Goal: Information Seeking & Learning: Learn about a topic

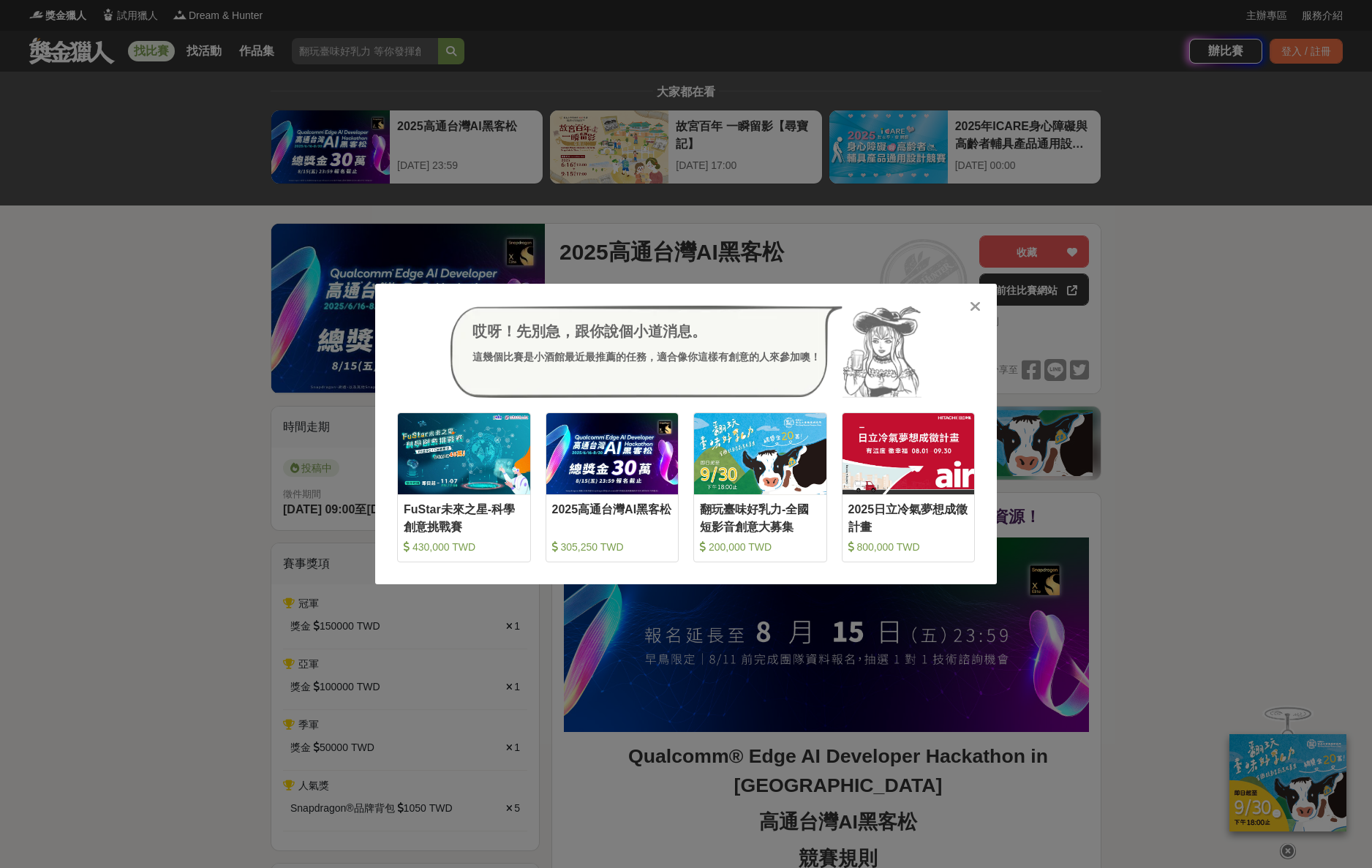
click at [973, 305] on icon at bounding box center [975, 306] width 11 height 15
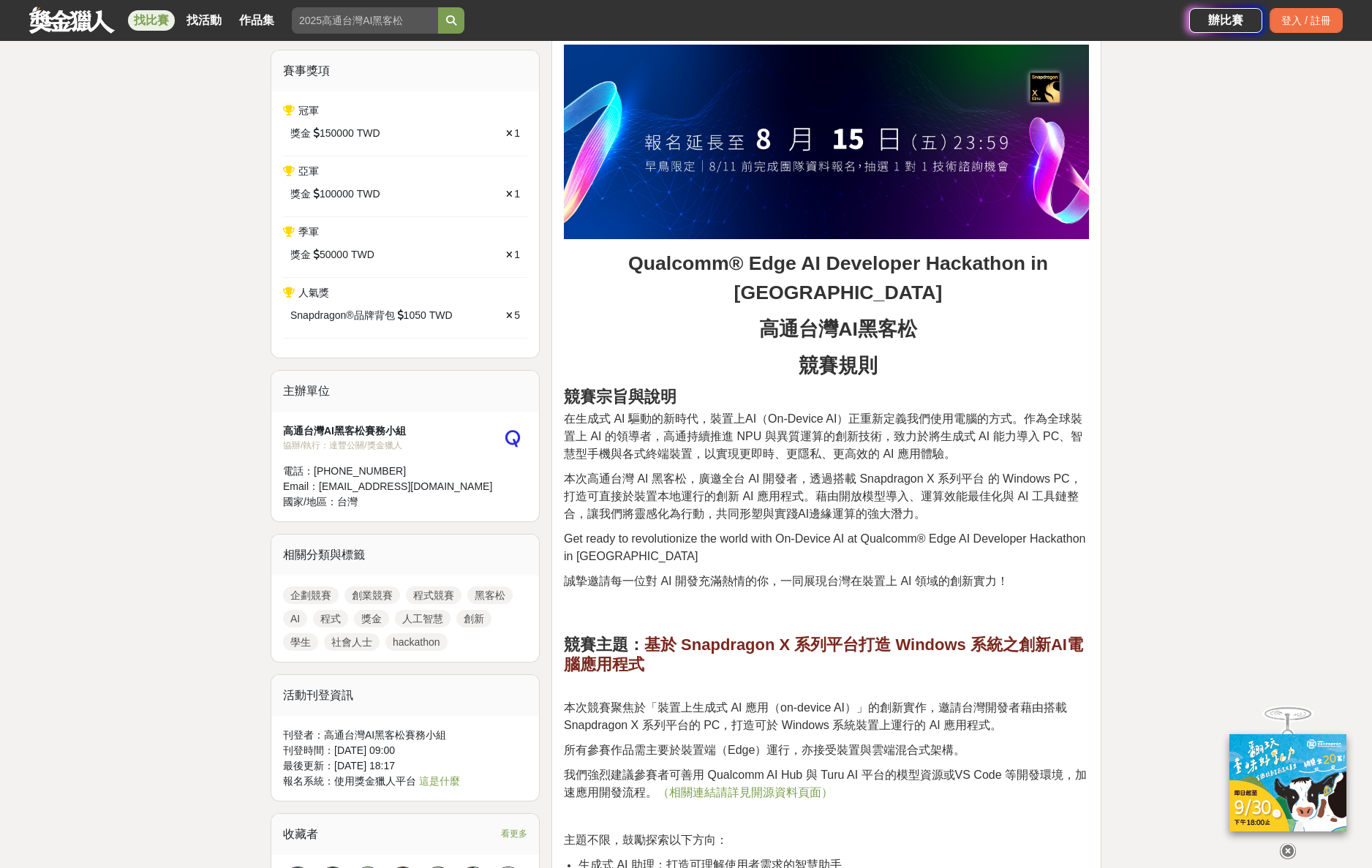
scroll to position [233, 0]
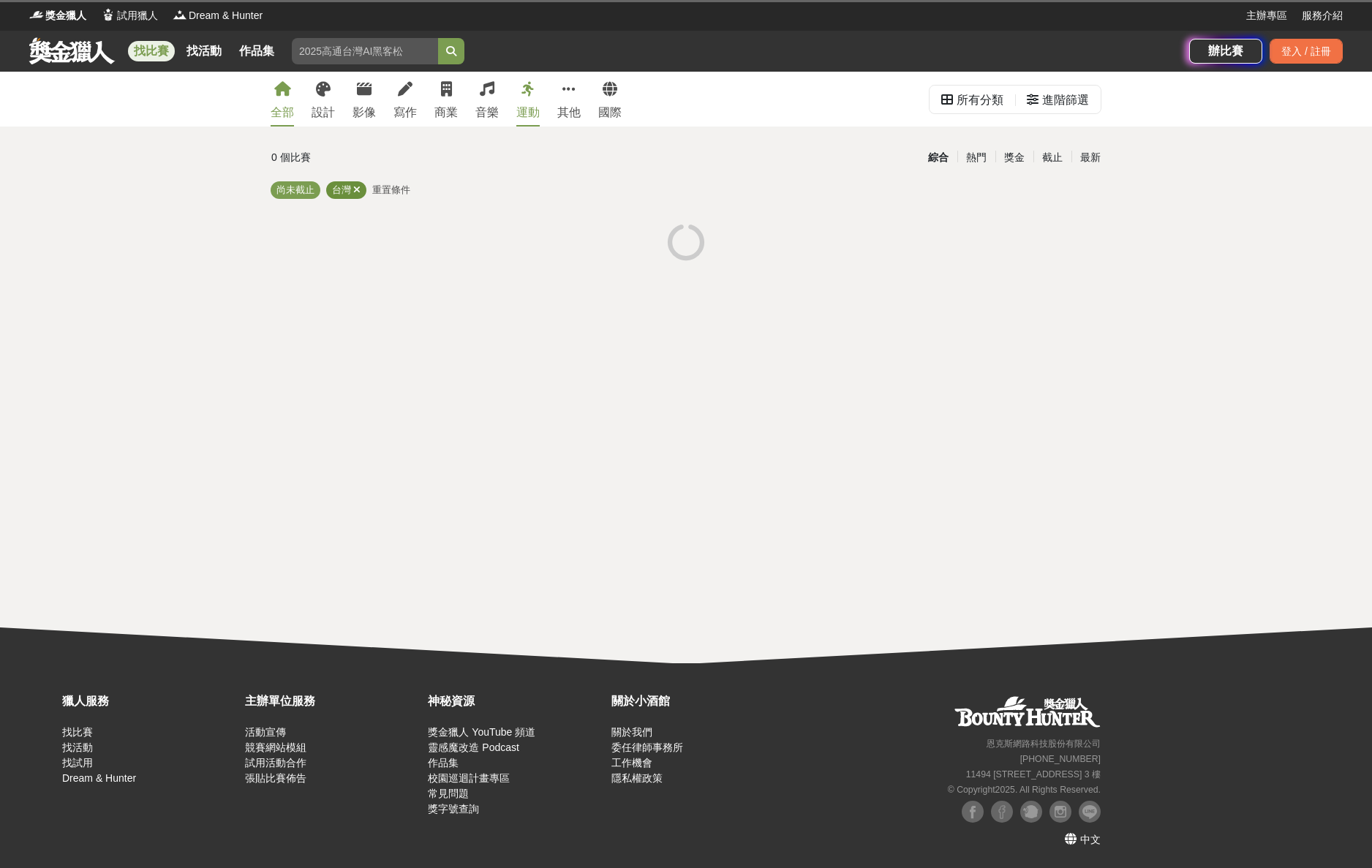
click at [357, 189] on icon at bounding box center [356, 189] width 7 height 9
click at [357, 83] on icon at bounding box center [364, 89] width 15 height 15
click at [357, 188] on icon at bounding box center [356, 189] width 7 height 9
click at [357, 97] on link "影像" at bounding box center [364, 99] width 23 height 55
